Goal: Check status: Check status

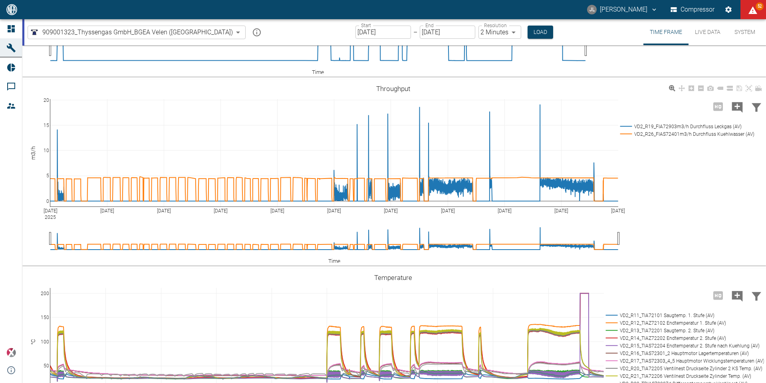
scroll to position [297, 0]
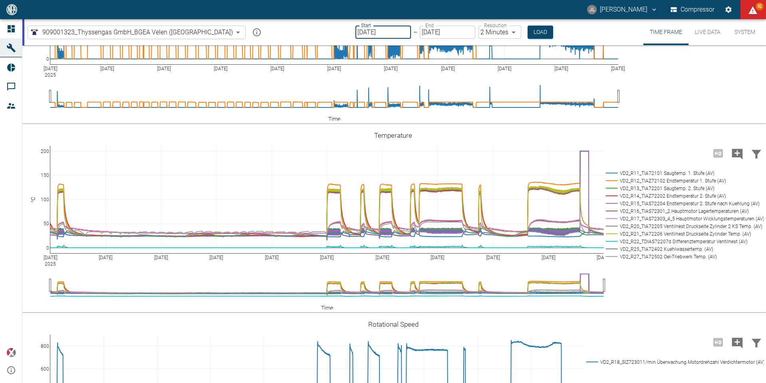
click at [355, 33] on input "[DATE]" at bounding box center [382, 32] width 55 height 13
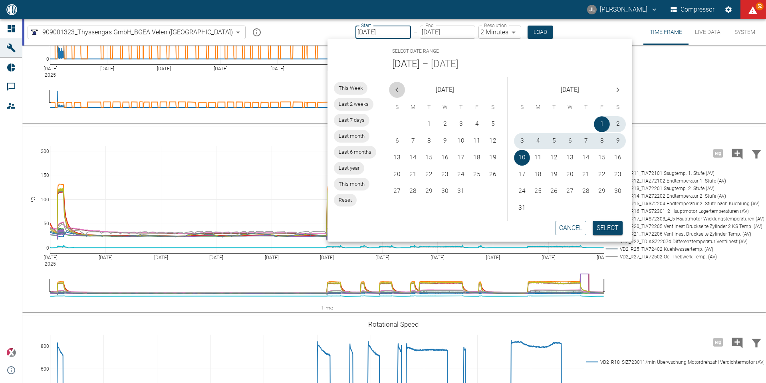
click at [399, 87] on icon "Previous month" at bounding box center [397, 90] width 10 height 10
click at [558, 125] on button "1" at bounding box center [554, 124] width 16 height 16
type input "[DATE]"
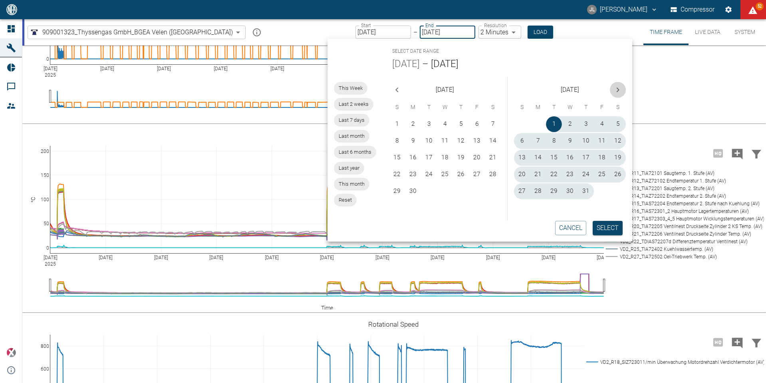
click at [615, 88] on icon "Next month" at bounding box center [618, 90] width 10 height 10
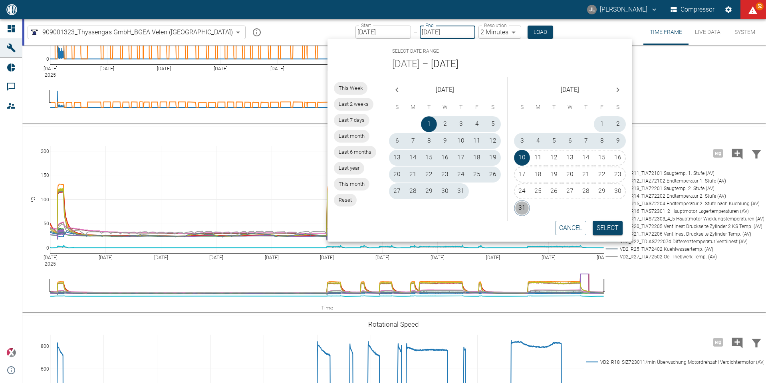
click at [519, 209] on button "31" at bounding box center [522, 208] width 16 height 16
type input "[DATE]"
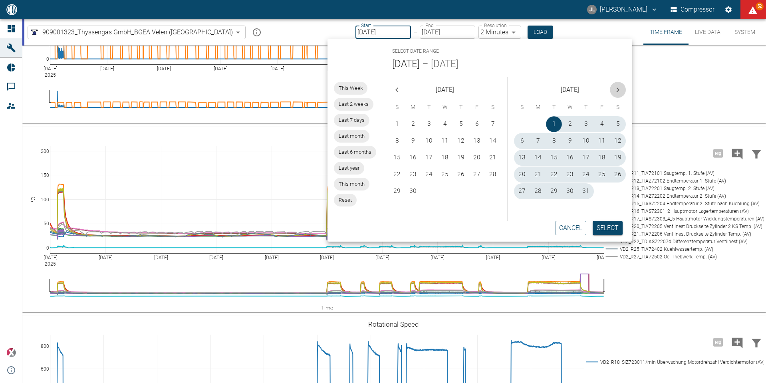
click at [623, 87] on button "Next month" at bounding box center [618, 90] width 16 height 16
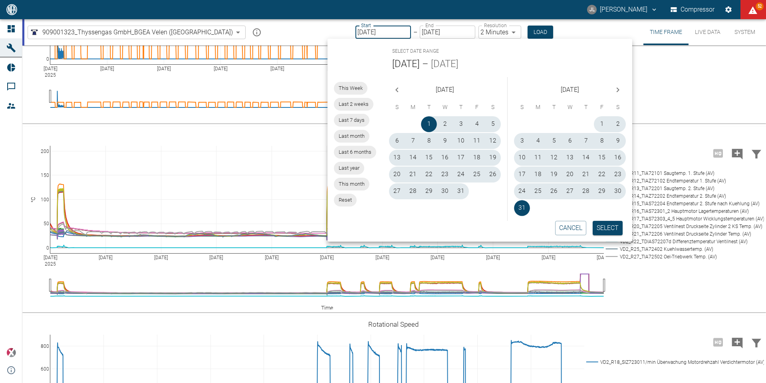
click at [619, 83] on button "Next month" at bounding box center [618, 90] width 16 height 16
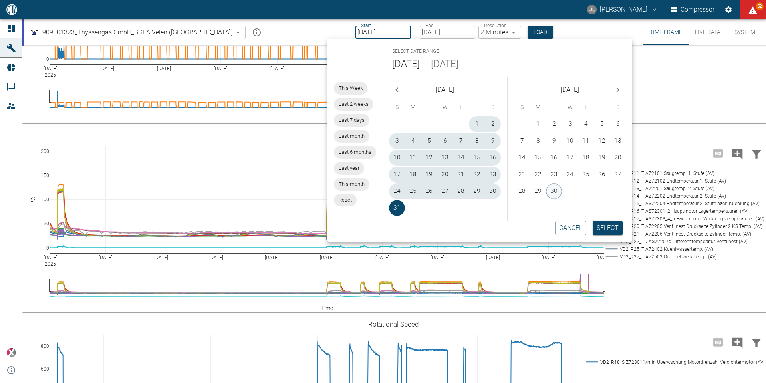
click at [553, 194] on button "30" at bounding box center [554, 191] width 16 height 16
type input "[DATE]"
type input "MM/DD/YYYY"
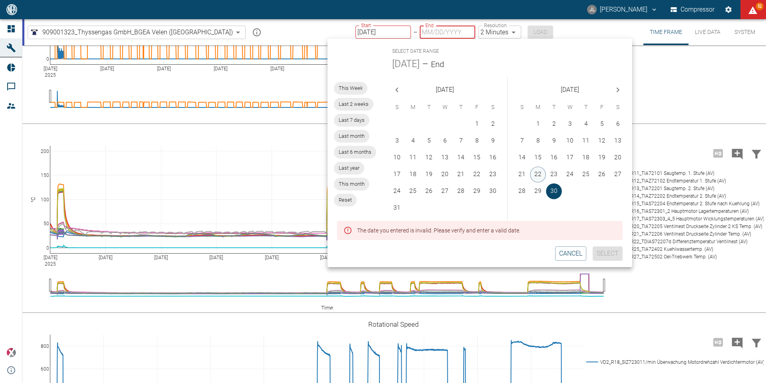
click at [538, 166] on button "22" at bounding box center [538, 174] width 16 height 16
click at [542, 122] on button "1" at bounding box center [538, 124] width 16 height 16
click at [399, 88] on icon "Previous month" at bounding box center [397, 90] width 10 height 10
click at [430, 121] on button "1" at bounding box center [429, 124] width 16 height 16
type input "[DATE]"
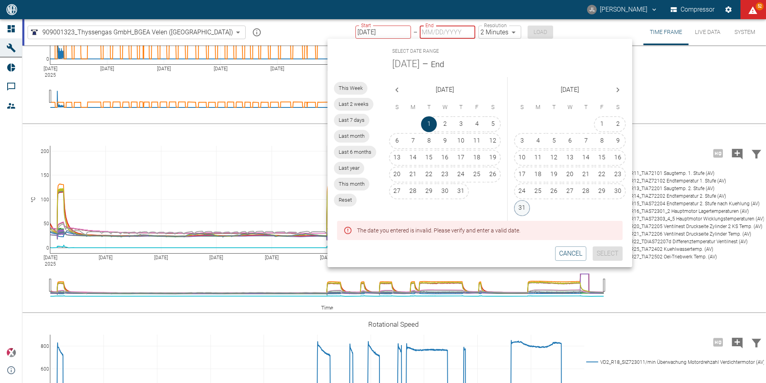
click at [524, 208] on button "31" at bounding box center [522, 208] width 16 height 16
type input "[DATE]"
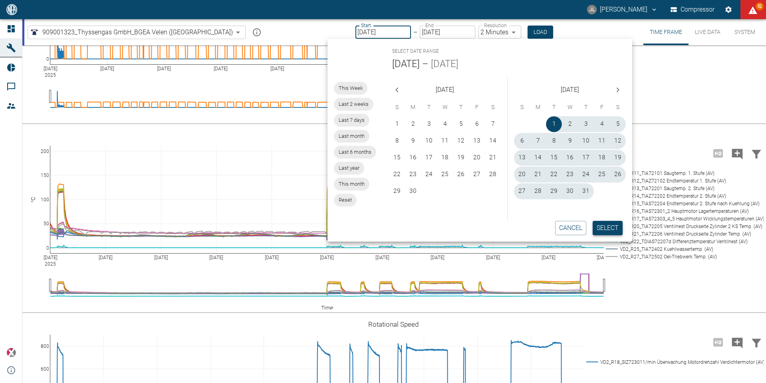
click at [607, 230] on button "Select" at bounding box center [607, 228] width 30 height 14
type input "10min"
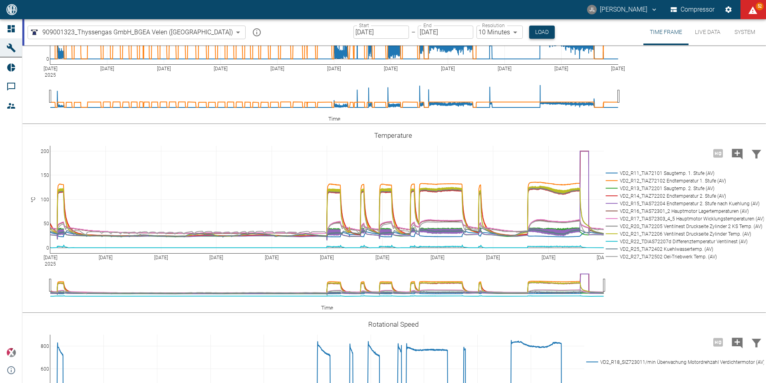
click at [529, 31] on button "Load" at bounding box center [542, 32] width 26 height 13
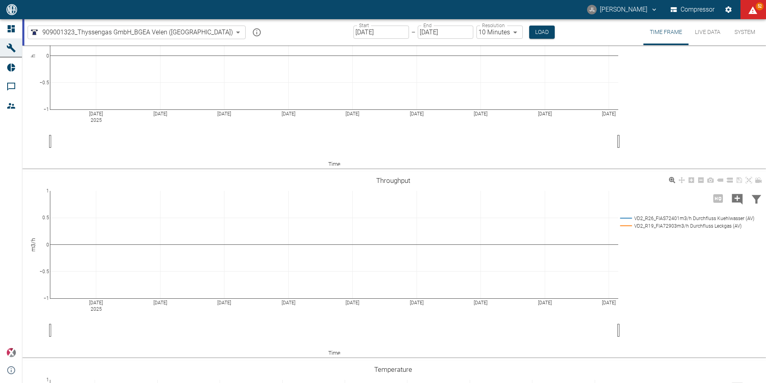
scroll to position [160, 0]
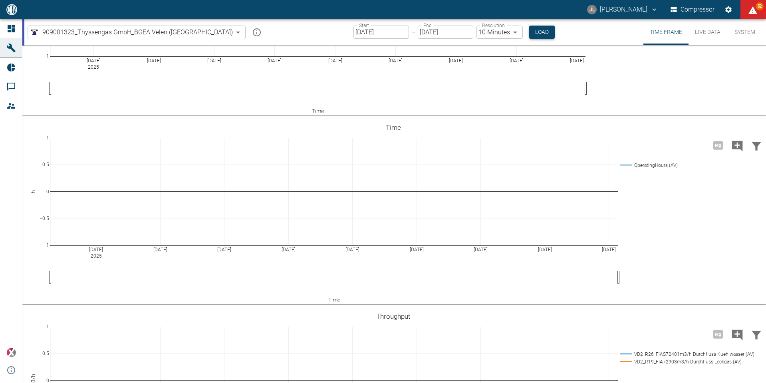
click at [529, 35] on button "Load" at bounding box center [542, 32] width 26 height 13
